Goal: Task Accomplishment & Management: Manage account settings

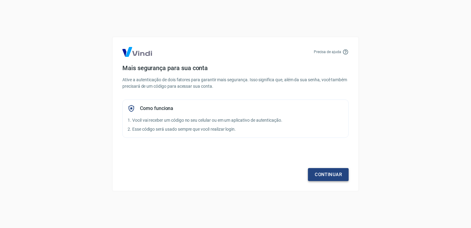
click at [324, 176] on link "Continuar" at bounding box center [328, 174] width 41 height 13
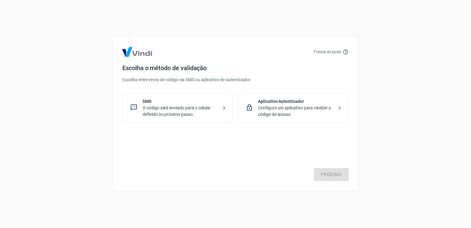
click at [277, 105] on p "Configure um aplicativo para receber o código de acesso." at bounding box center [296, 111] width 76 height 13
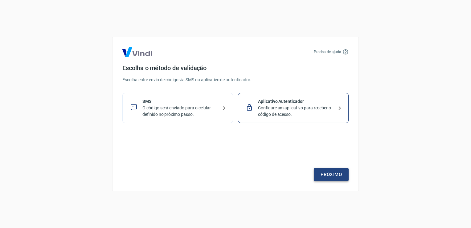
click at [345, 171] on link "Próximo" at bounding box center [331, 174] width 35 height 13
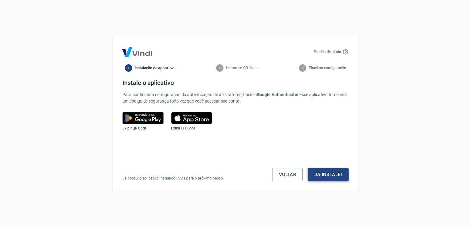
click at [339, 178] on button "Já instalei" at bounding box center [328, 174] width 41 height 13
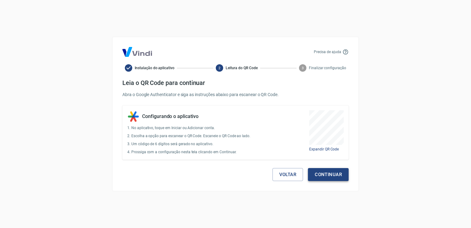
click at [338, 176] on button "Continuar" at bounding box center [328, 174] width 41 height 13
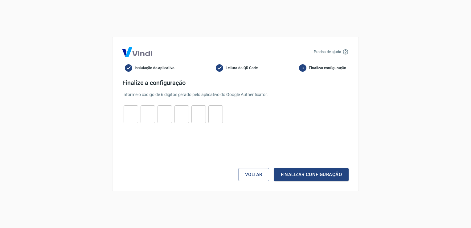
click at [134, 112] on input "tel" at bounding box center [131, 114] width 14 height 13
type input "1"
type input "2"
type input "4"
type input "9"
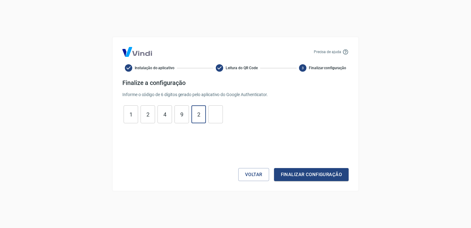
type input "2"
type input "1"
click at [274, 168] on button "Finalizar configuração" at bounding box center [311, 174] width 75 height 13
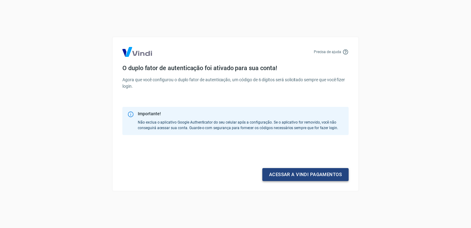
click at [307, 172] on link "Acessar a Vindi pagamentos" at bounding box center [305, 174] width 86 height 13
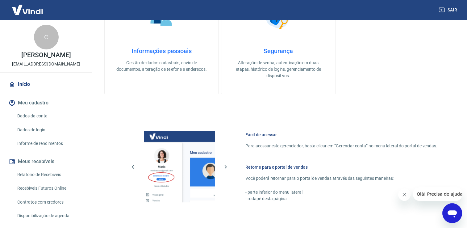
scroll to position [259, 0]
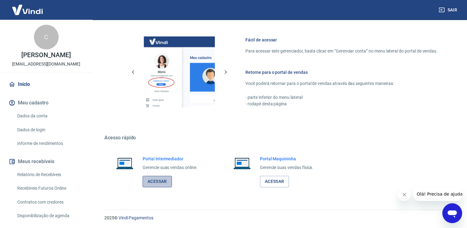
click at [147, 180] on link "Acessar" at bounding box center [157, 181] width 29 height 11
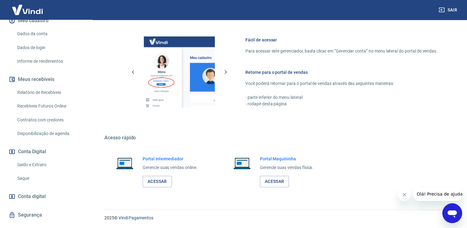
click at [38, 171] on link "Saldo e Extrato" at bounding box center [50, 164] width 70 height 13
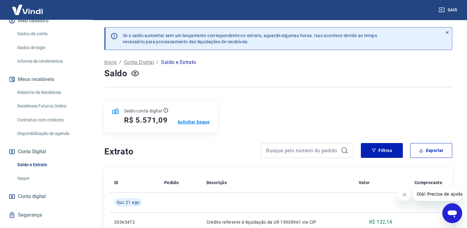
click at [202, 123] on p "Solicitar Saque" at bounding box center [193, 122] width 32 height 6
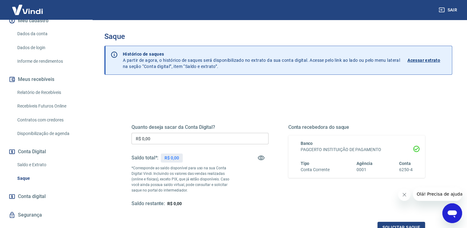
click at [242, 139] on input "R$ 0,00" at bounding box center [199, 138] width 137 height 11
click at [263, 158] on icon "button" at bounding box center [261, 157] width 7 height 5
click at [263, 158] on icon "button" at bounding box center [261, 158] width 7 height 6
drag, startPoint x: 179, startPoint y: 140, endPoint x: 89, endPoint y: 135, distance: 89.6
click at [96, 136] on div "Saque Histórico de saques A partir de agora, o histórico de saques será disponi…" at bounding box center [277, 140] width 377 height 240
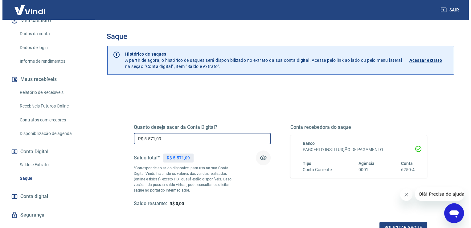
scroll to position [77, 0]
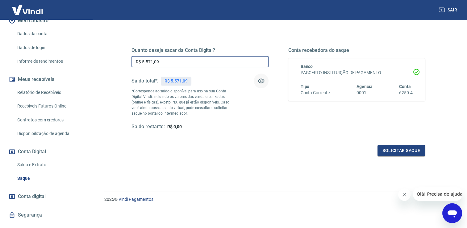
type input "R$ 5.571,09"
click at [401, 199] on button "Fechar mensagem da empresa" at bounding box center [404, 194] width 12 height 12
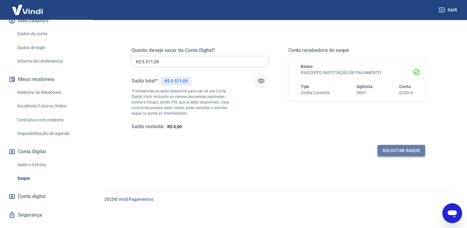
click at [392, 154] on button "Solicitar saque" at bounding box center [401, 150] width 48 height 11
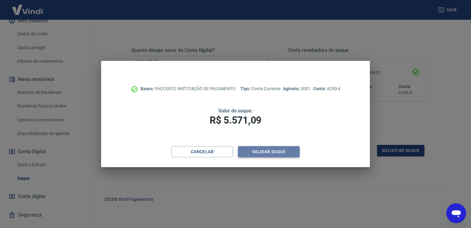
click at [275, 153] on button "Validar saque" at bounding box center [269, 151] width 62 height 11
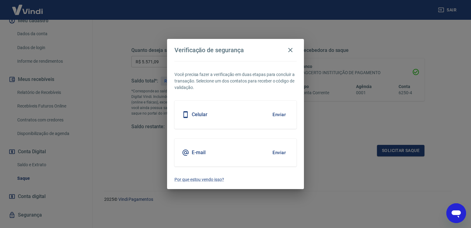
click at [266, 116] on div "Celular Enviar" at bounding box center [236, 115] width 122 height 28
click at [281, 112] on button "Enviar" at bounding box center [279, 114] width 20 height 13
click at [282, 114] on button "Enviar" at bounding box center [279, 114] width 20 height 13
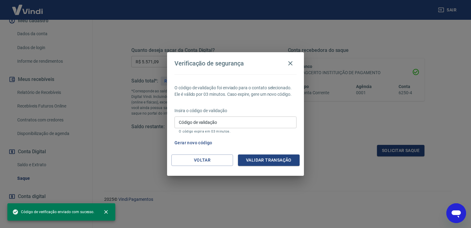
click at [234, 124] on input "Código de validação" at bounding box center [236, 121] width 122 height 11
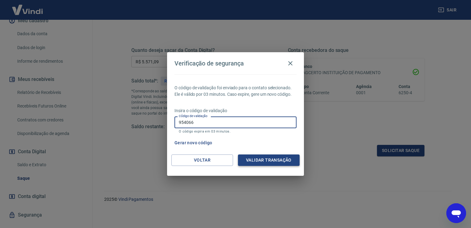
type input "954066"
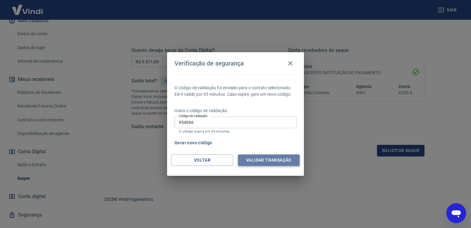
click at [283, 158] on button "Validar transação" at bounding box center [269, 159] width 62 height 11
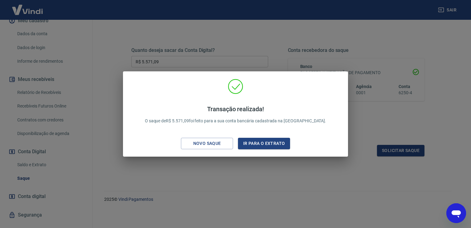
click at [225, 163] on div "Transação realizada! O saque de R$ 5.571,09 foi feito para a sua conta bancária…" at bounding box center [235, 114] width 471 height 228
